Goal: Task Accomplishment & Management: Use online tool/utility

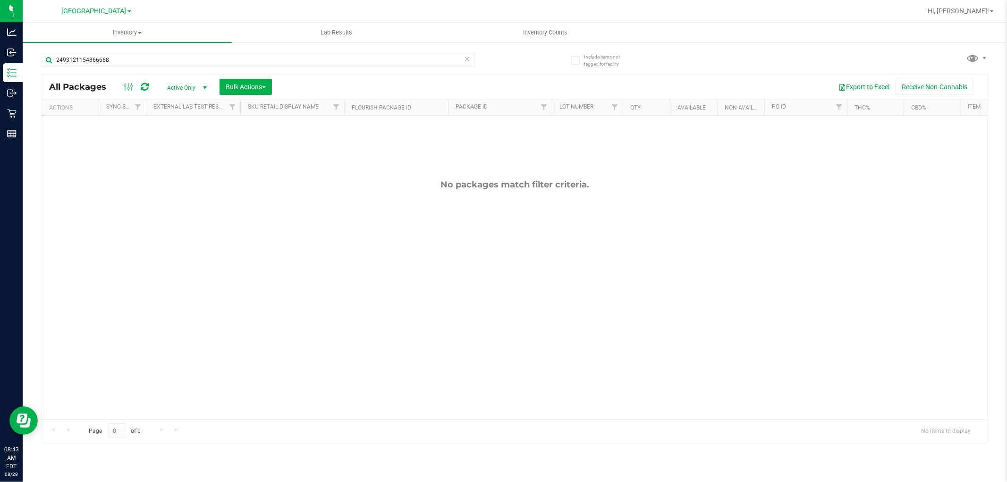
type input "2493121154866668"
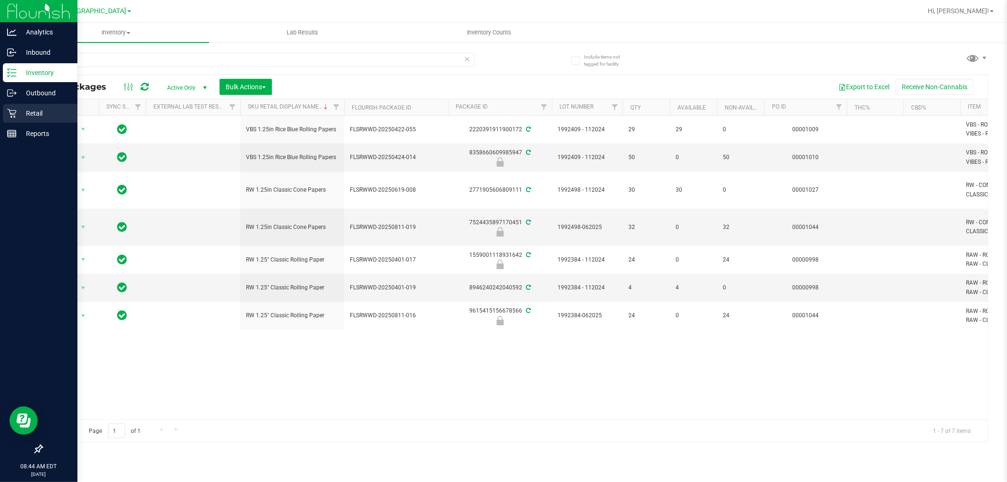
click at [50, 112] on p "Retail" at bounding box center [45, 113] width 57 height 11
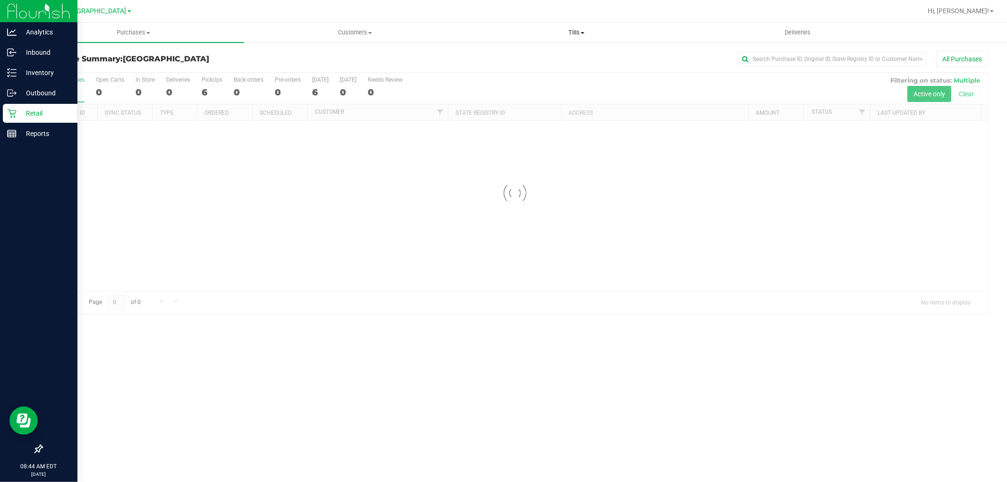
click at [570, 36] on span "Tills" at bounding box center [576, 32] width 220 height 8
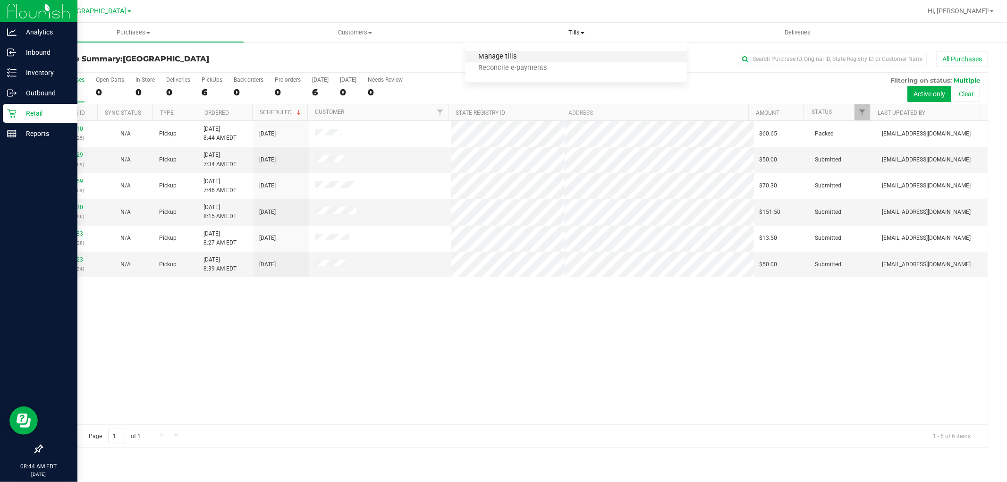
click at [513, 54] on span "Manage tills" at bounding box center [497, 57] width 64 height 8
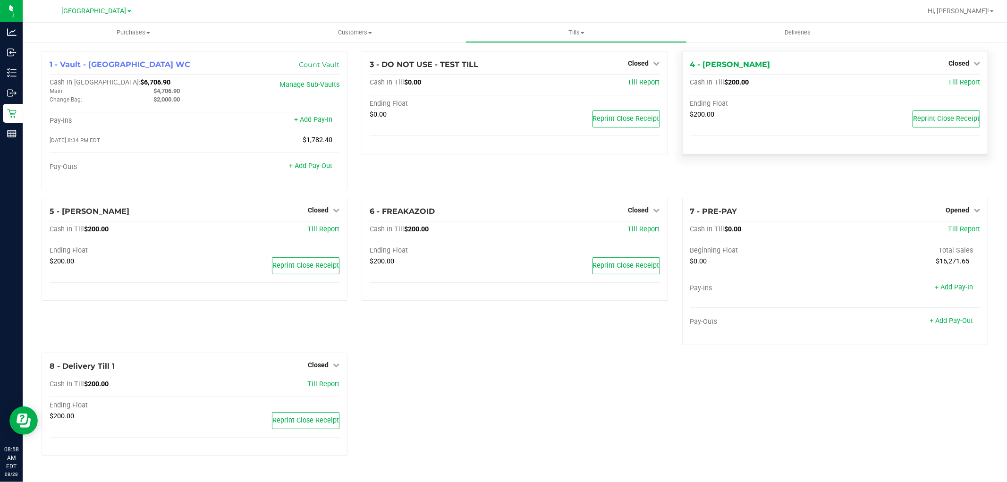
click at [968, 57] on div "4 - [PERSON_NAME] Closed Open Till Cash In Till $200.00 Till Report Ending Floa…" at bounding box center [835, 102] width 306 height 103
click at [970, 63] on link "Closed" at bounding box center [964, 63] width 32 height 8
click at [969, 79] on link "Open Till" at bounding box center [958, 83] width 25 height 8
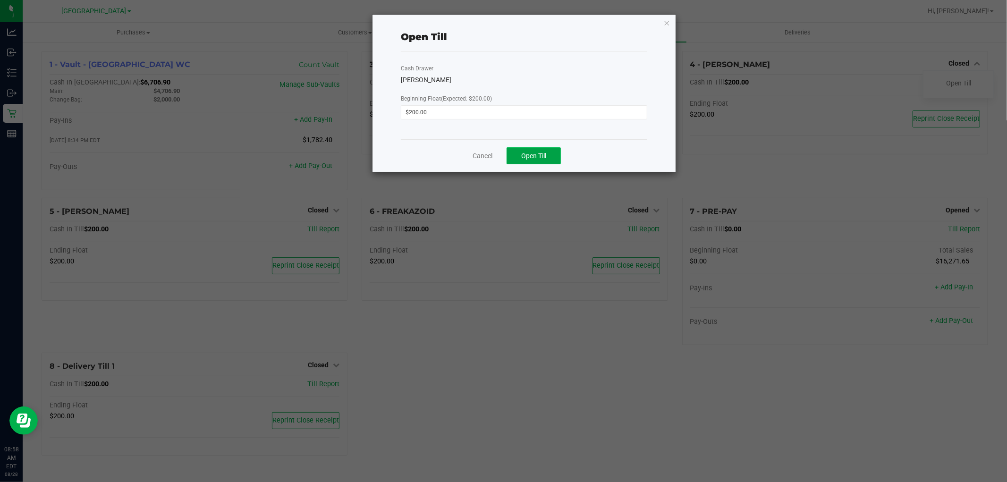
click at [557, 156] on button "Open Till" at bounding box center [533, 155] width 54 height 17
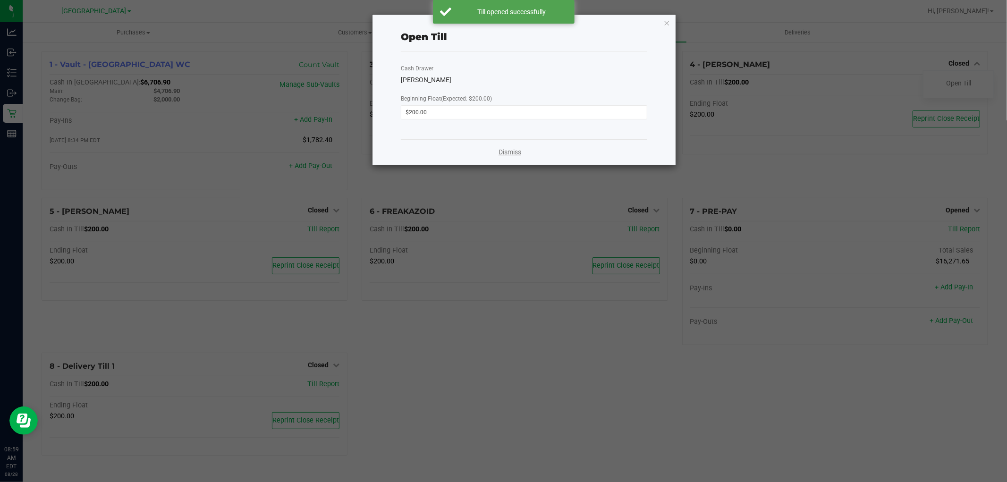
click at [515, 153] on link "Dismiss" at bounding box center [509, 152] width 23 height 10
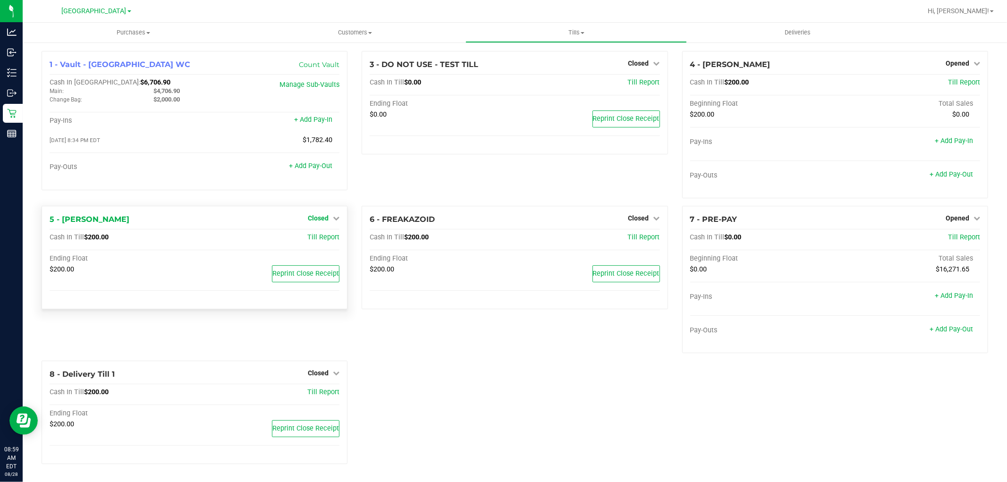
click at [320, 218] on span "Closed" at bounding box center [318, 218] width 21 height 8
click at [321, 237] on link "Open Till" at bounding box center [317, 238] width 25 height 8
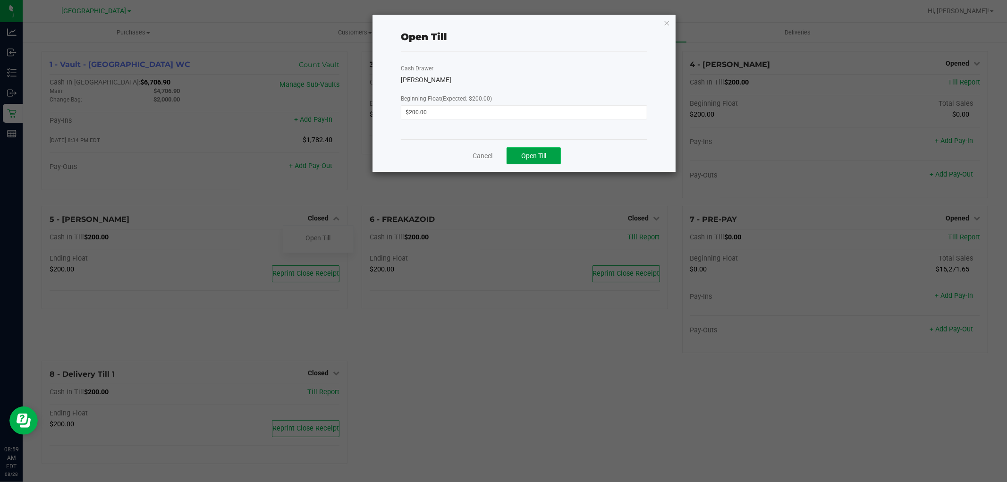
click at [549, 150] on button "Open Till" at bounding box center [533, 155] width 54 height 17
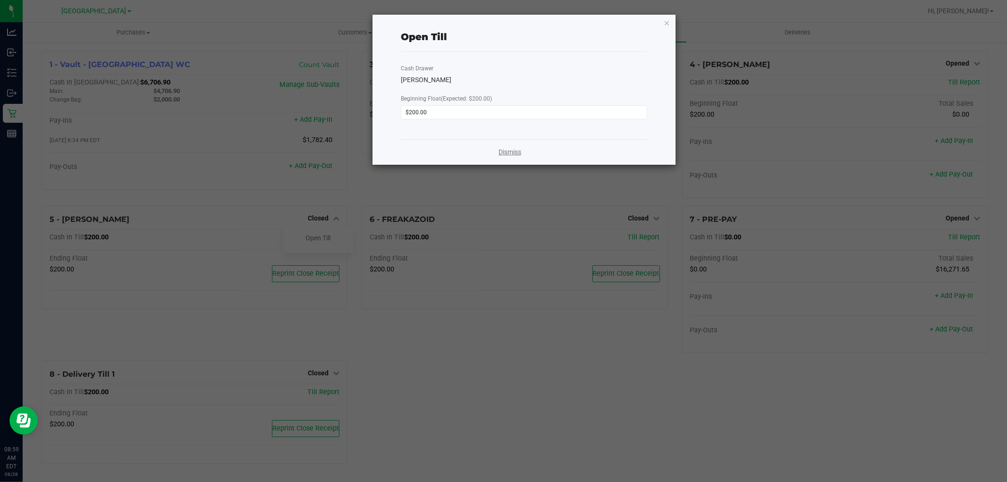
click at [513, 153] on link "Dismiss" at bounding box center [509, 152] width 23 height 10
